Goal: Transaction & Acquisition: Purchase product/service

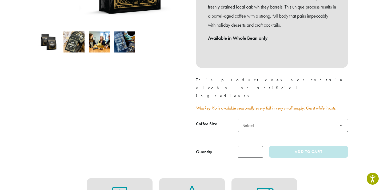
scroll to position [165, 0]
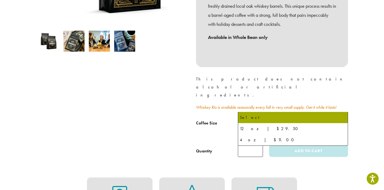
click at [340, 118] on b at bounding box center [340, 124] width 13 height 13
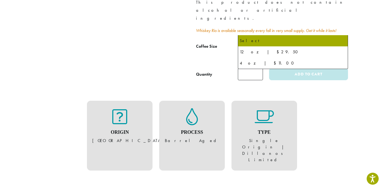
scroll to position [238, 0]
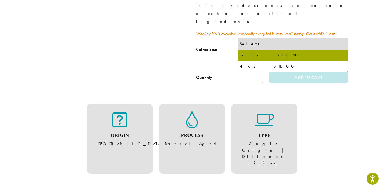
select select "*********"
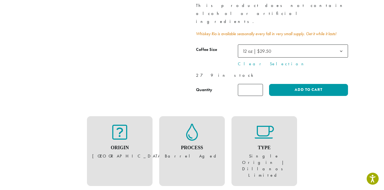
type input "*"
click at [258, 84] on input "*" at bounding box center [250, 90] width 25 height 12
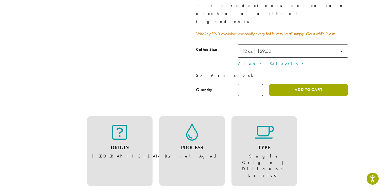
click at [308, 84] on button "Add to cart" at bounding box center [308, 90] width 79 height 12
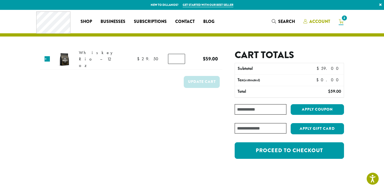
click at [314, 21] on span "Account" at bounding box center [319, 21] width 21 height 6
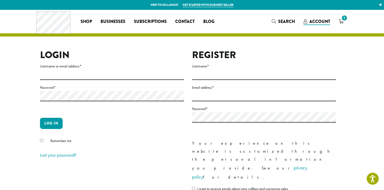
click at [77, 67] on label "Username or email address *" at bounding box center [112, 66] width 144 height 7
click at [77, 70] on input "Username or email address *" at bounding box center [112, 75] width 144 height 10
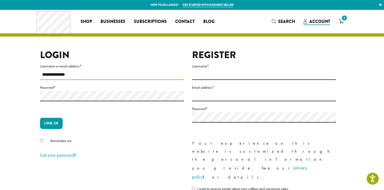
type input "**********"
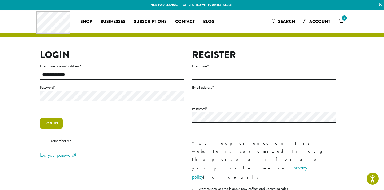
click at [49, 122] on button "Log in" at bounding box center [51, 123] width 23 height 11
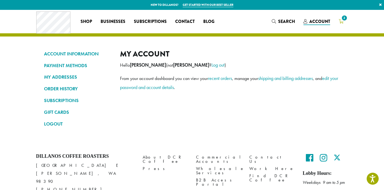
click at [342, 19] on span "2" at bounding box center [344, 17] width 7 height 7
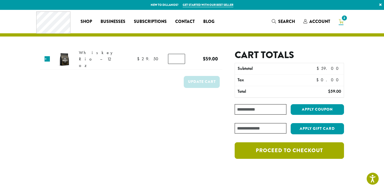
click at [293, 151] on link "Proceed to checkout" at bounding box center [288, 150] width 109 height 17
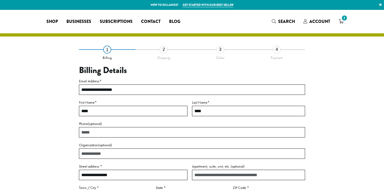
select select "**"
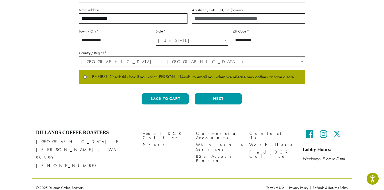
scroll to position [156, 0]
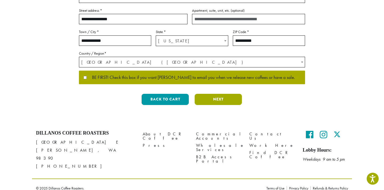
click at [215, 99] on button "Next" at bounding box center [217, 99] width 47 height 11
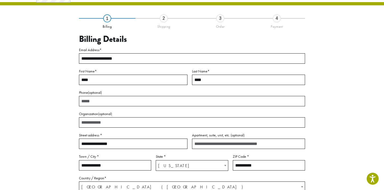
scroll to position [31, 0]
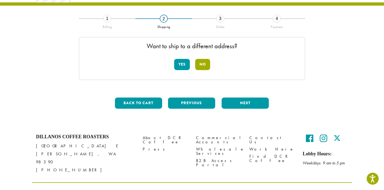
click at [206, 63] on button "No" at bounding box center [202, 64] width 15 height 11
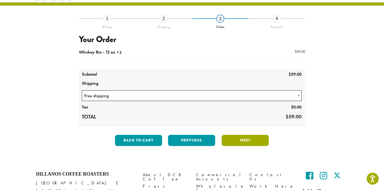
click at [252, 140] on button "Next" at bounding box center [244, 140] width 47 height 11
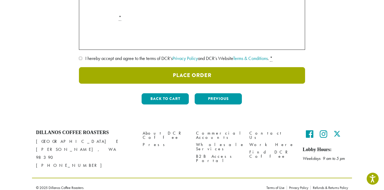
scroll to position [141, 0]
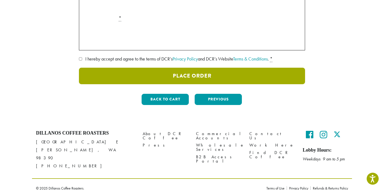
click at [258, 77] on button "Place Order" at bounding box center [192, 76] width 226 height 17
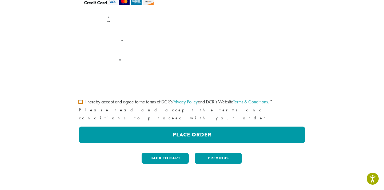
scroll to position [129, 0]
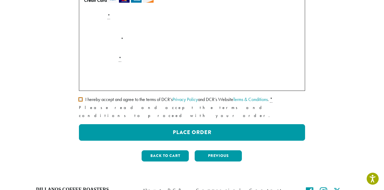
click at [79, 99] on div "**********" at bounding box center [192, 43] width 304 height 246
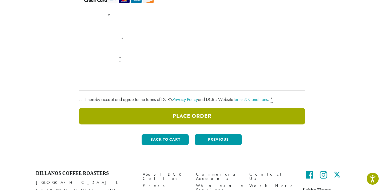
click at [182, 114] on button "Place Order" at bounding box center [192, 116] width 226 height 17
